Goal: Task Accomplishment & Management: Manage account settings

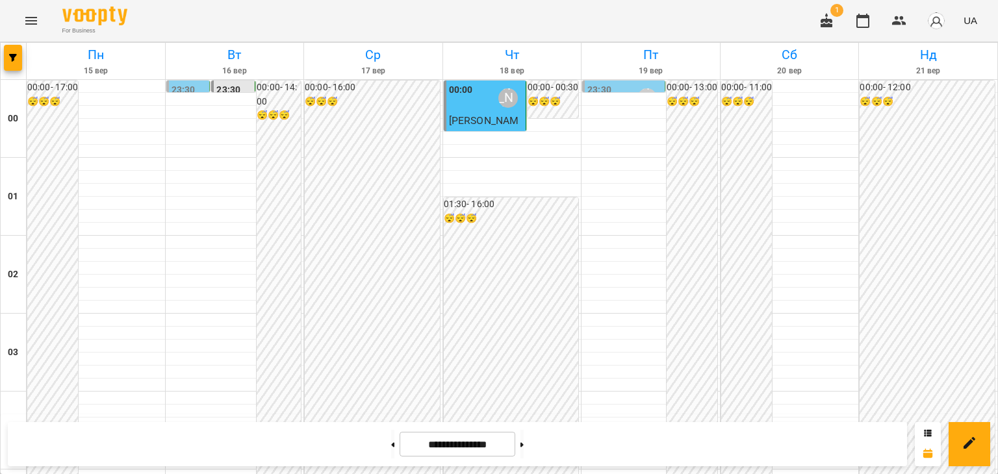
scroll to position [909, 0]
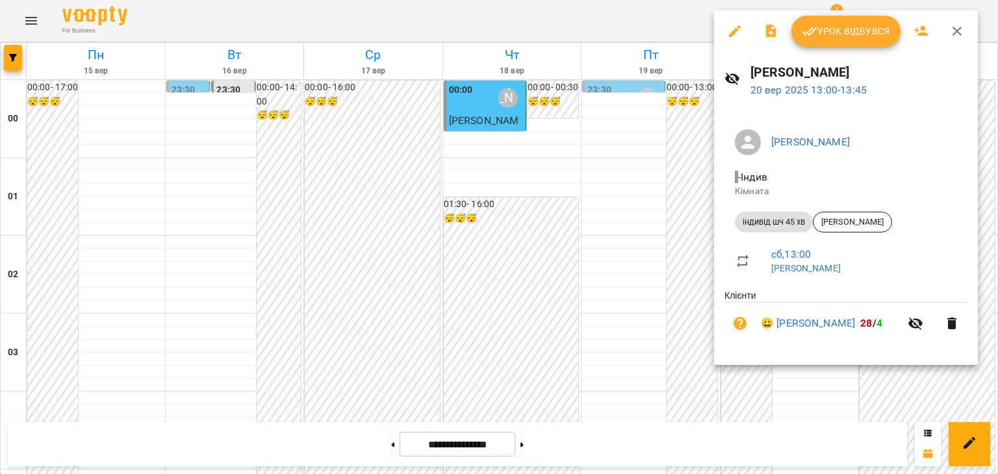
click at [844, 33] on span "Урок відбувся" at bounding box center [845, 31] width 88 height 16
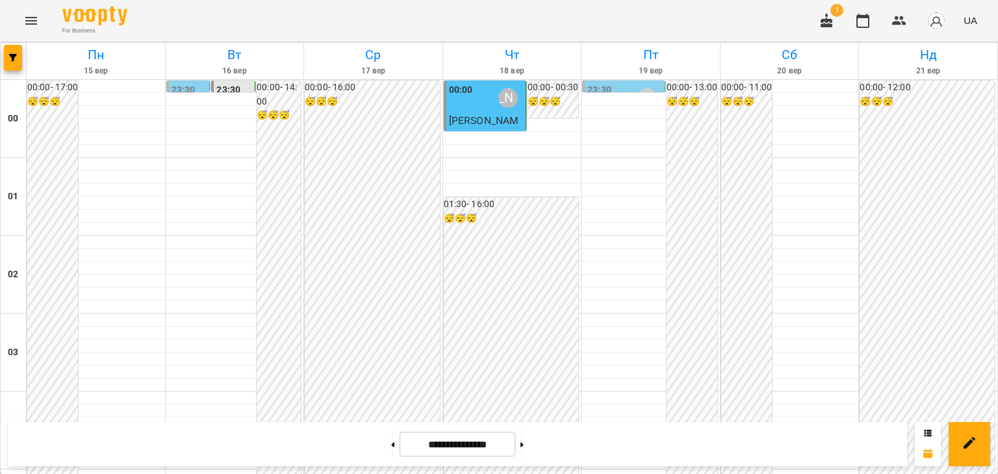
scroll to position [974, 0]
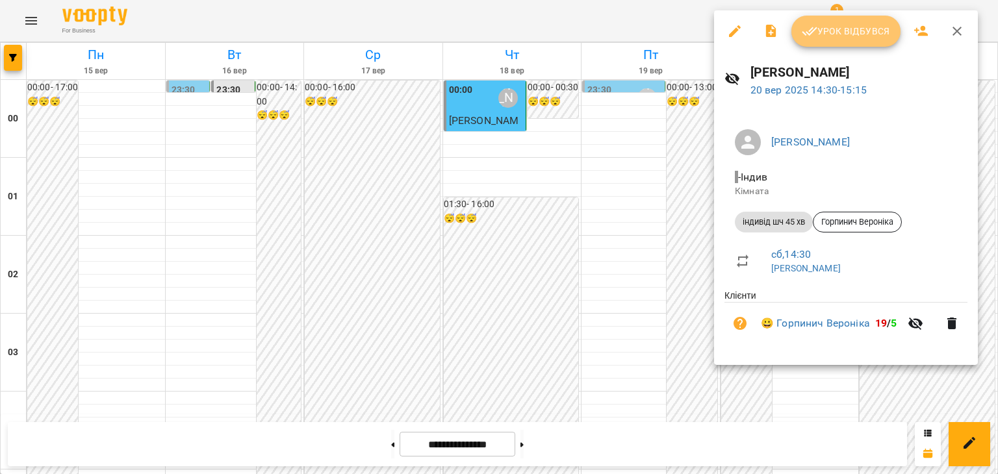
click at [820, 31] on span "Урок відбувся" at bounding box center [845, 31] width 88 height 16
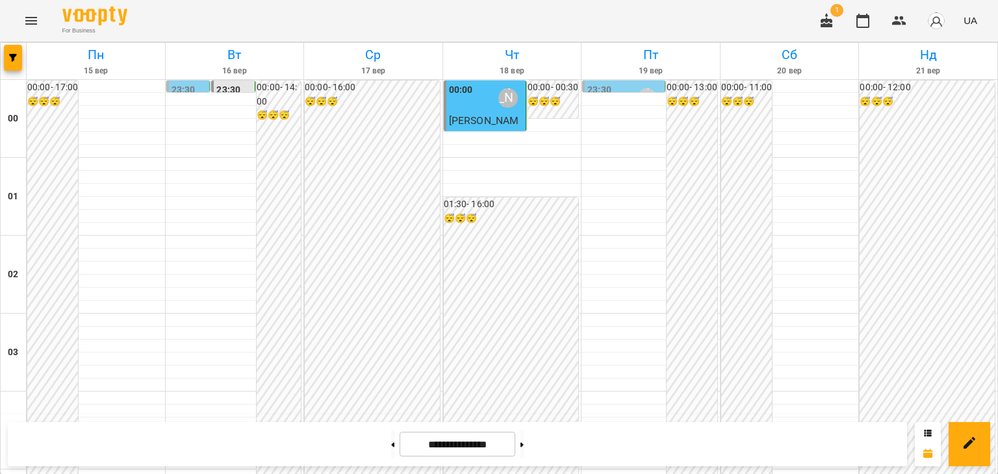
scroll to position [779, 0]
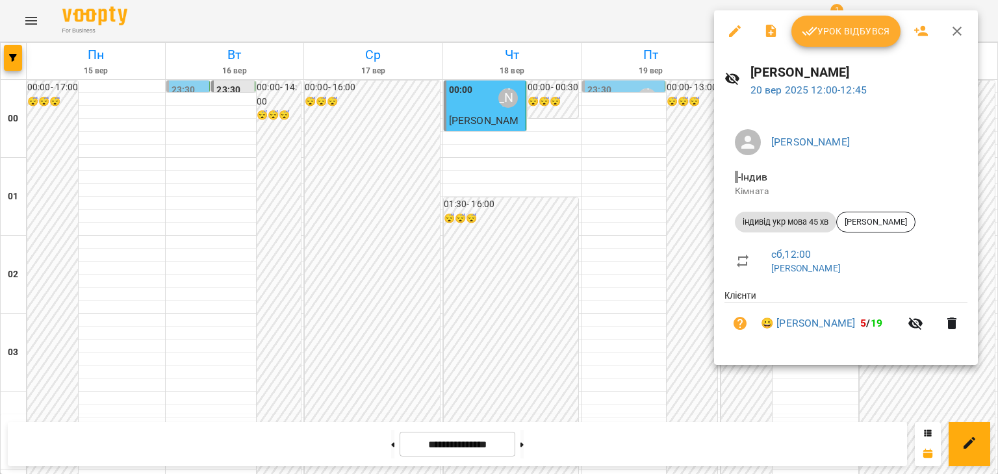
click at [623, 190] on div at bounding box center [499, 237] width 998 height 474
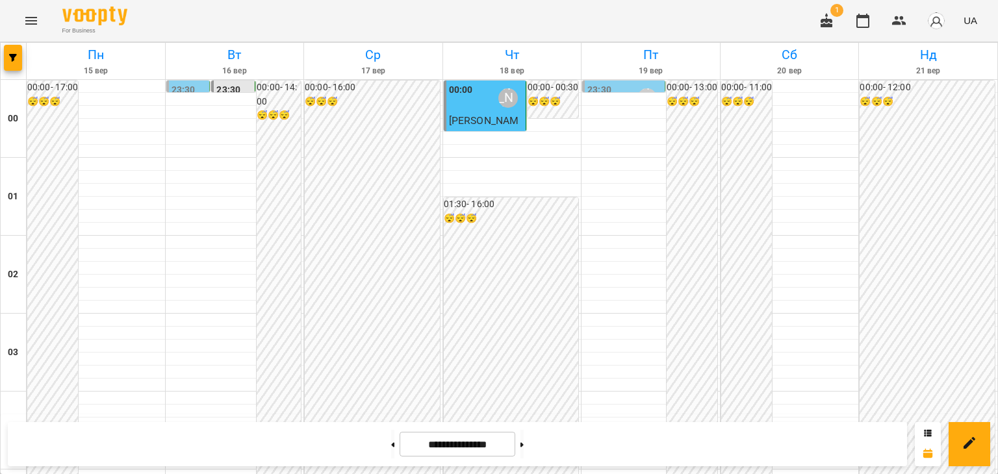
scroll to position [1169, 0]
